Goal: Transaction & Acquisition: Register for event/course

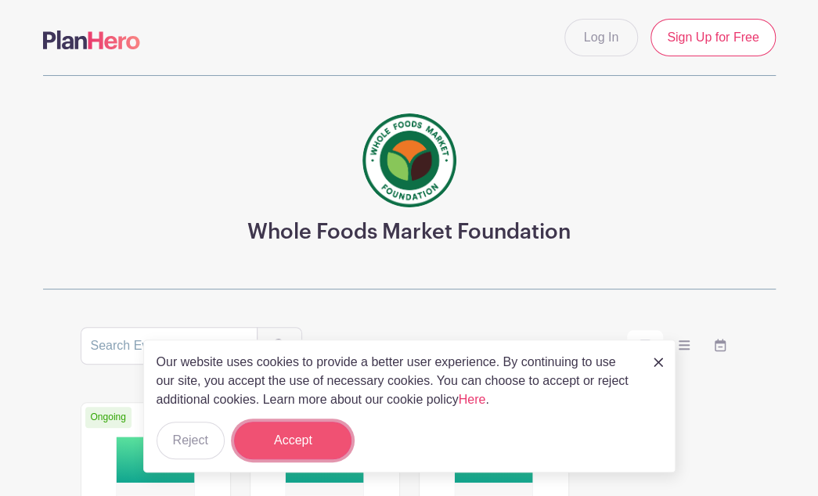
click at [307, 435] on button "Accept" at bounding box center [292, 441] width 117 height 38
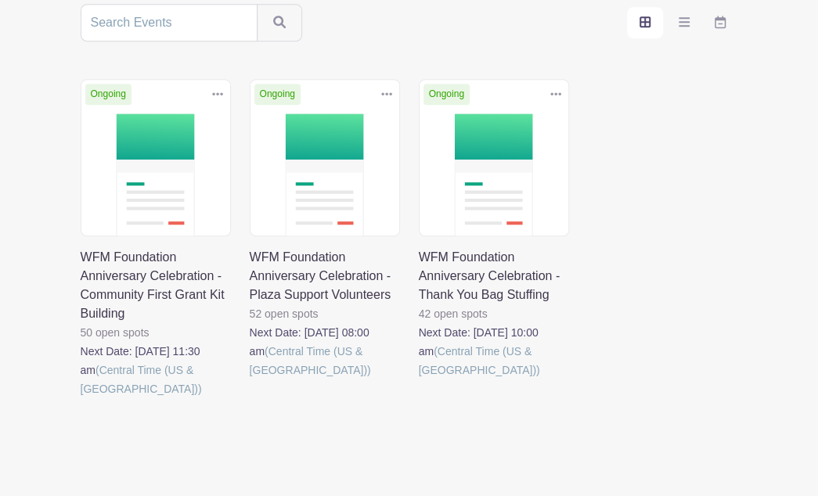
scroll to position [327, 0]
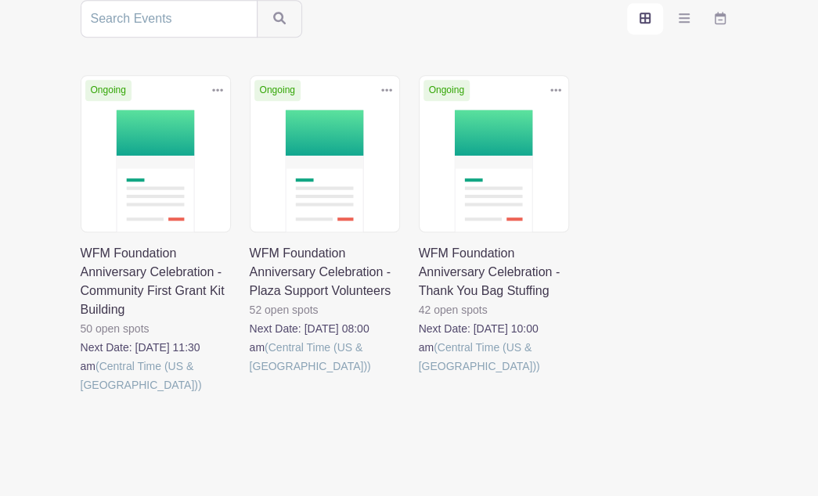
click at [419, 376] on link at bounding box center [419, 376] width 0 height 0
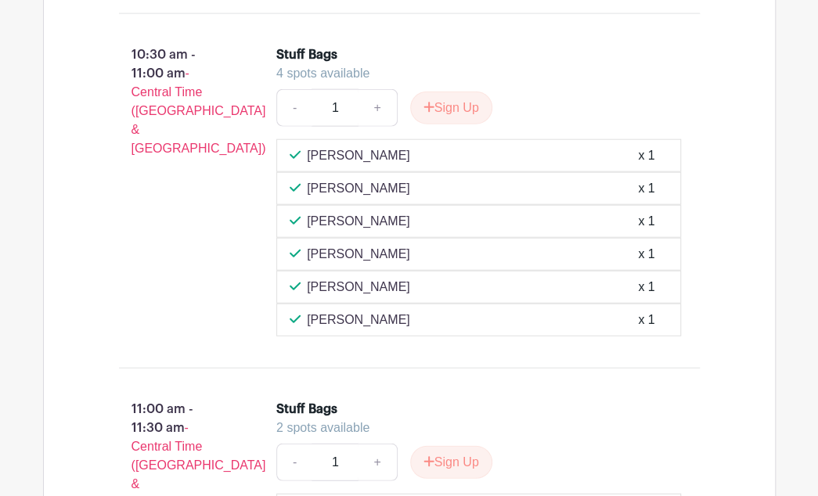
scroll to position [1473, 0]
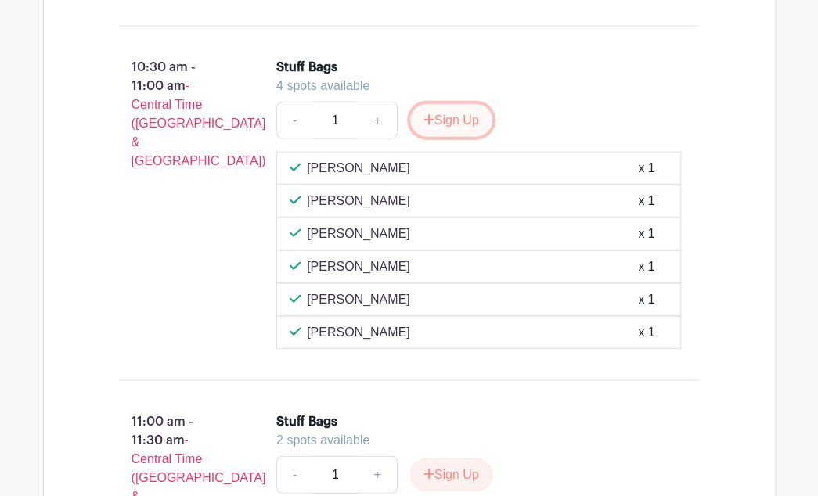
click at [460, 108] on button "Sign Up" at bounding box center [451, 120] width 82 height 33
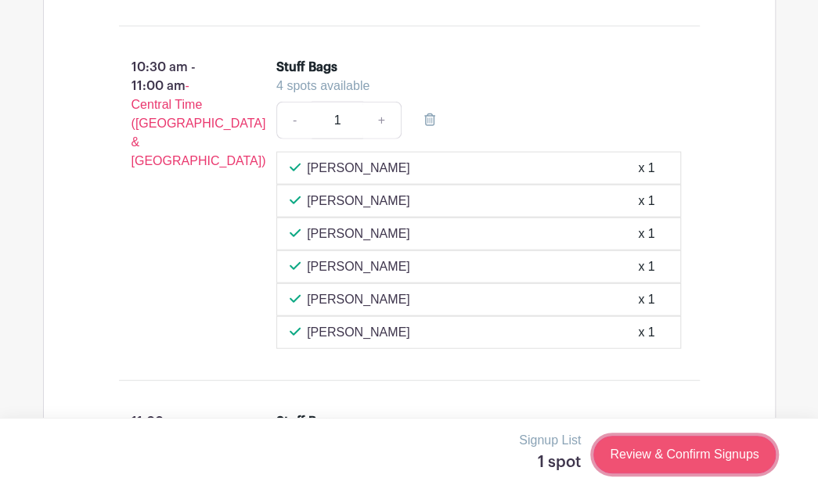
click at [676, 449] on link "Review & Confirm Signups" at bounding box center [684, 455] width 182 height 38
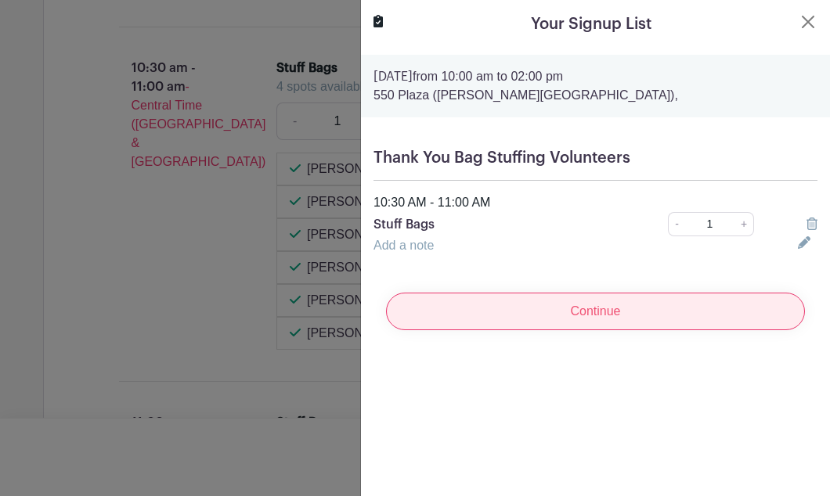
click at [608, 306] on input "Continue" at bounding box center [595, 312] width 419 height 38
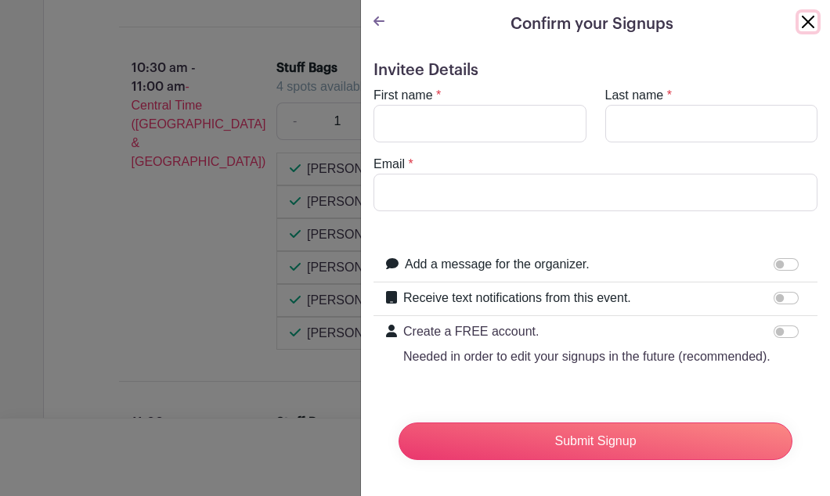
click at [799, 19] on button "Close" at bounding box center [808, 22] width 19 height 19
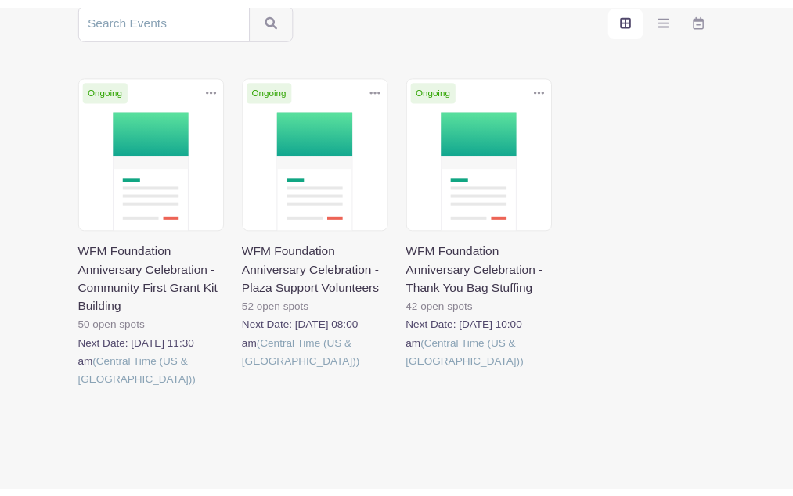
scroll to position [327, 0]
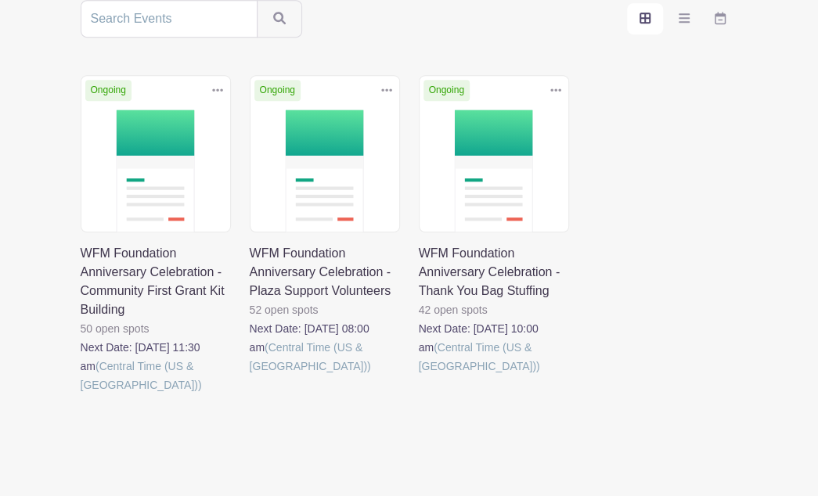
click at [2, 161] on main "Log In Sign Up for Free Whole Foods Market Foundation Sort by Title Recently mo…" at bounding box center [409, 105] width 818 height 864
drag, startPoint x: 0, startPoint y: 151, endPoint x: 23, endPoint y: 145, distance: 24.3
click at [23, 145] on main "Log In Sign Up for Free Whole Foods Market Foundation Sort by Title Recently mo…" at bounding box center [409, 105] width 818 height 864
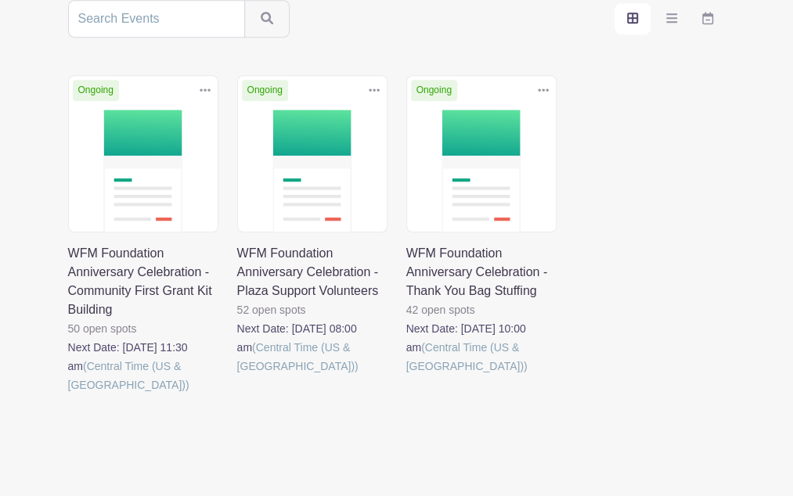
click at [406, 376] on link at bounding box center [406, 376] width 0 height 0
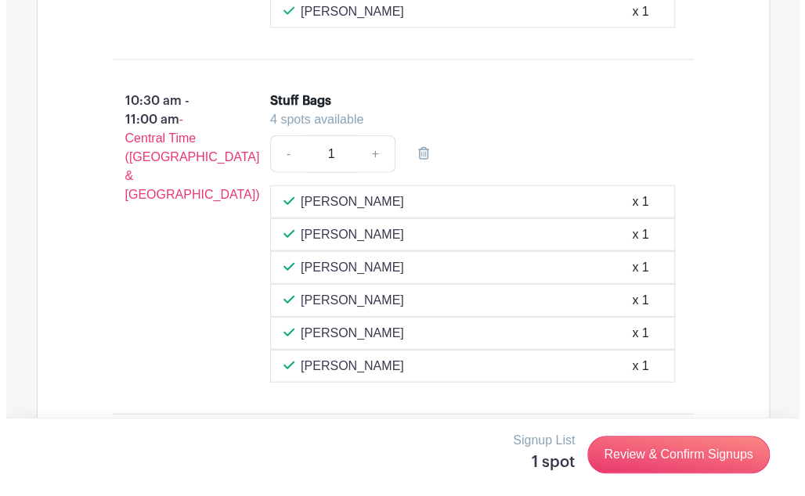
scroll to position [1434, 0]
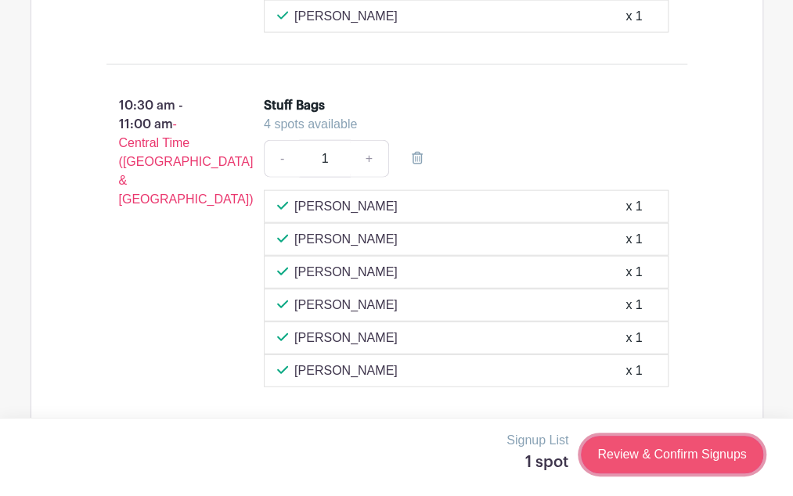
click at [689, 450] on link "Review & Confirm Signups" at bounding box center [672, 455] width 182 height 38
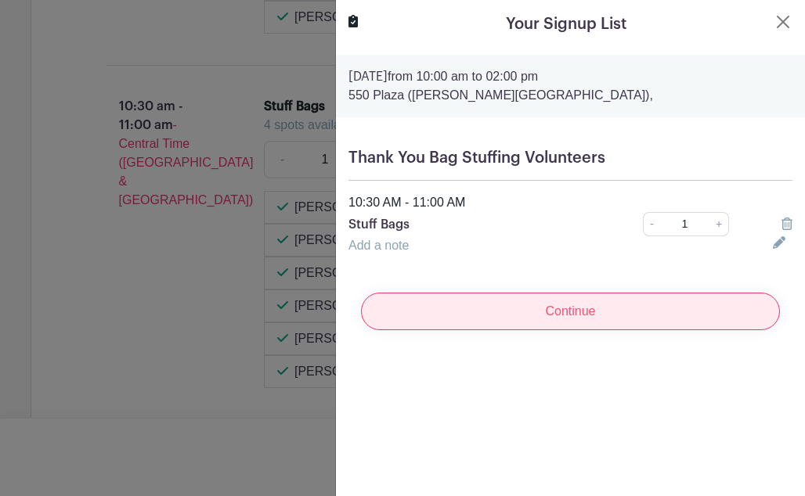
click at [557, 303] on input "Continue" at bounding box center [570, 312] width 419 height 38
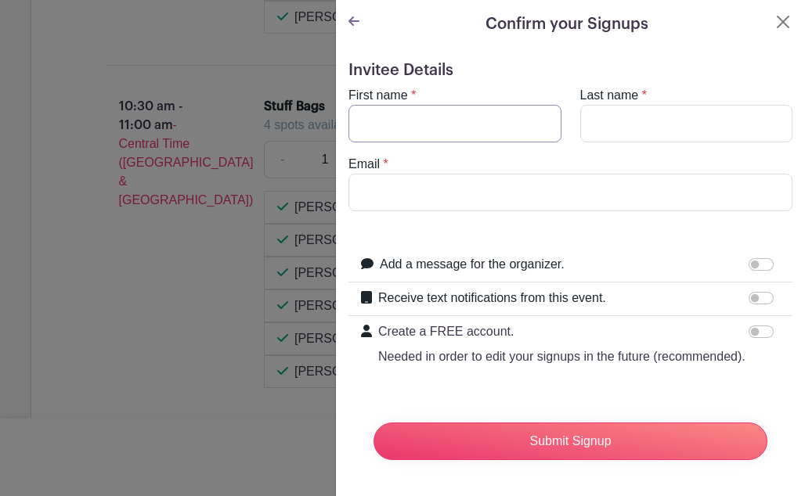
click at [477, 118] on input "First name" at bounding box center [454, 124] width 213 height 38
type input "[PERSON_NAME]"
type input "[PERSON_NAME][EMAIL_ADDRESS][PERSON_NAME][DOMAIN_NAME]"
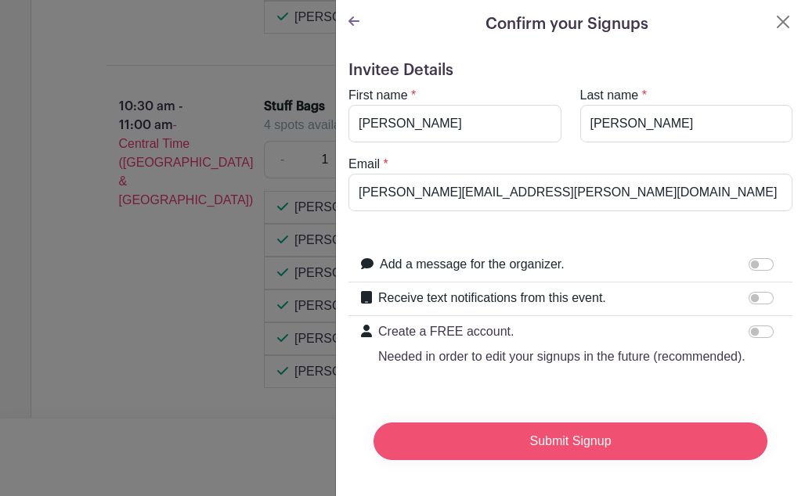
click at [570, 450] on input "Submit Signup" at bounding box center [570, 442] width 394 height 38
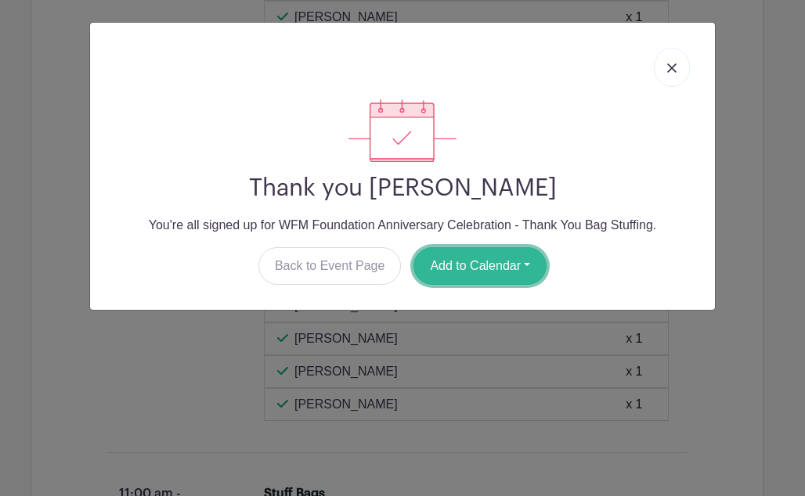
click at [494, 258] on button "Add to Calendar" at bounding box center [479, 266] width 133 height 38
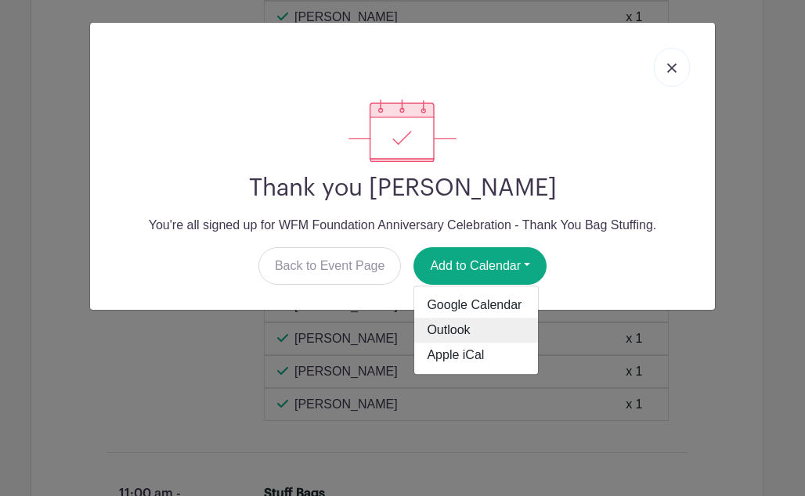
click at [445, 325] on link "Outlook" at bounding box center [476, 330] width 124 height 25
